Goal: Information Seeking & Learning: Learn about a topic

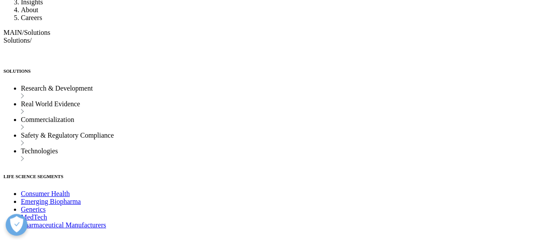
scroll to position [3016, 0]
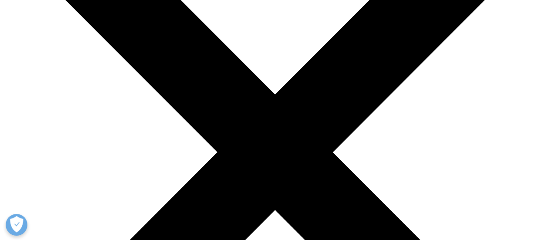
scroll to position [131, 0]
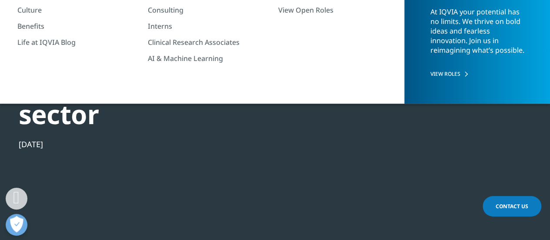
click at [440, 61] on div at bounding box center [448, 51] width 168 height 196
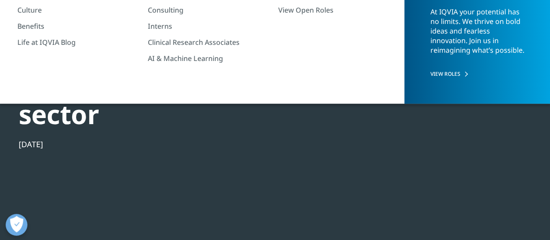
scroll to position [0, 0]
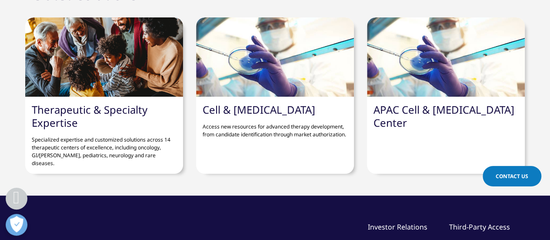
scroll to position [3431, 0]
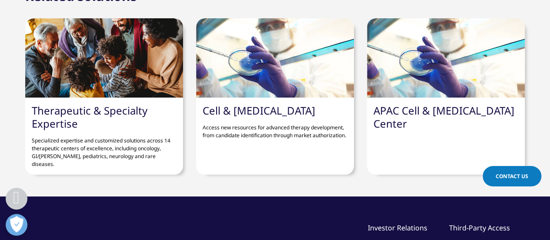
click at [242, 110] on link "Cell & [MEDICAL_DATA]" at bounding box center [259, 110] width 113 height 14
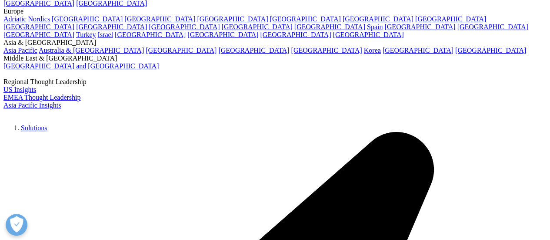
scroll to position [1686, 0]
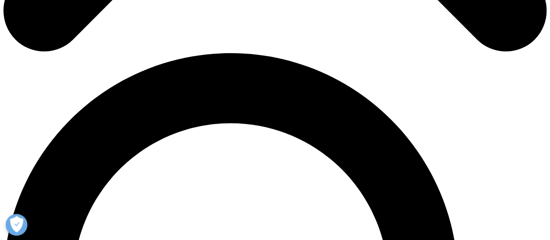
scroll to position [505, 0]
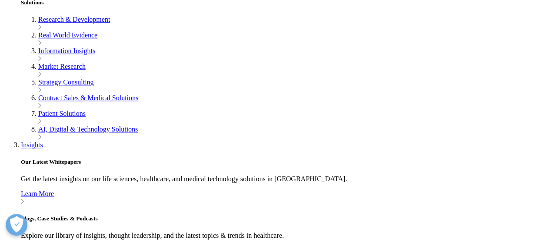
scroll to position [1968, 0]
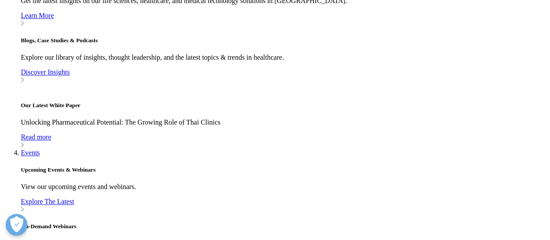
scroll to position [2171, 0]
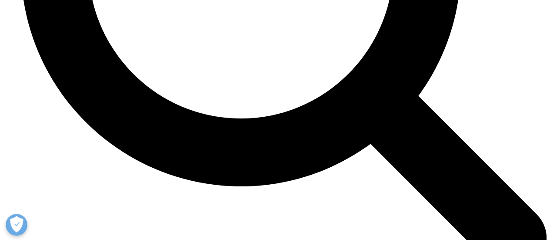
scroll to position [3230, 0]
